Goal: Use online tool/utility: Use online tool/utility

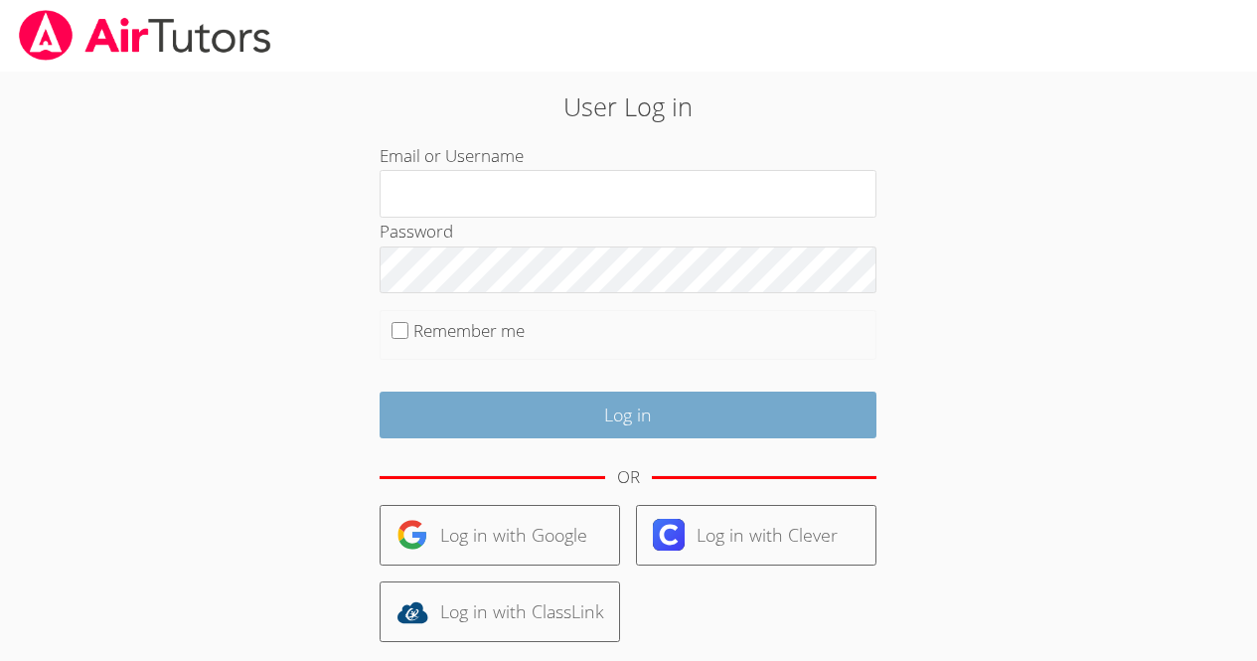
type input "[EMAIL_ADDRESS][DOMAIN_NAME]"
click at [632, 408] on input "Log in" at bounding box center [628, 415] width 497 height 47
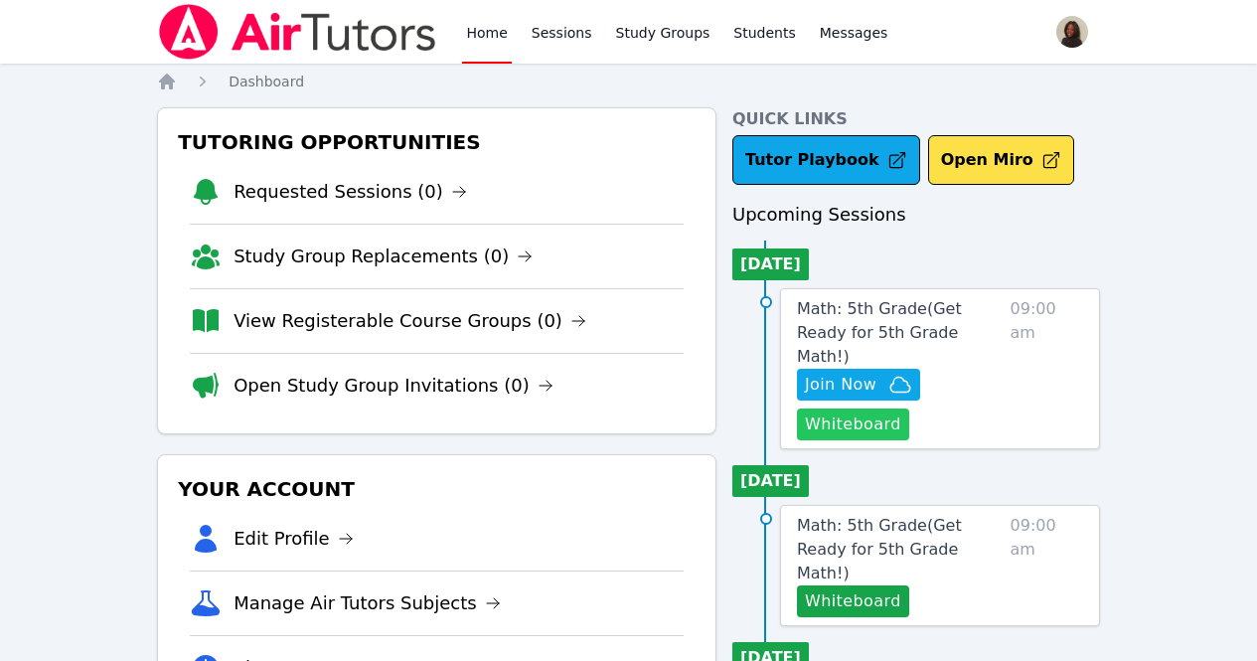
click at [873, 412] on button "Whiteboard" at bounding box center [853, 425] width 112 height 32
